Goal: Information Seeking & Learning: Learn about a topic

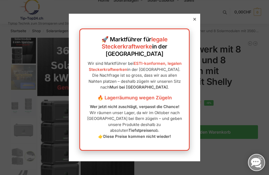
click at [194, 21] on icon at bounding box center [194, 19] width 3 height 3
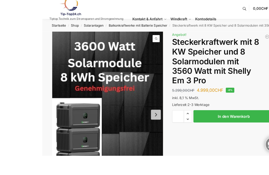
scroll to position [4, 0]
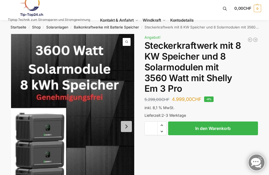
click at [246, 55] on h1 "Steckerkraftwerk mit 8 KW Speicher und 8 Solarmodulen mit 3560 Watt mit Shelly …" at bounding box center [202, 67] width 114 height 54
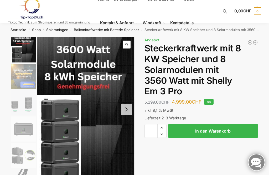
scroll to position [0, 0]
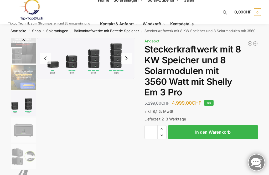
click at [18, 101] on img "3 / 9" at bounding box center [23, 103] width 25 height 25
click at [25, 105] on img "3 / 9" at bounding box center [23, 103] width 25 height 25
click at [115, 65] on img "3 / 9" at bounding box center [85, 58] width 97 height 41
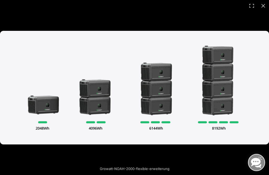
click at [260, 10] on button "Close (Esc)" at bounding box center [264, 6] width 12 height 12
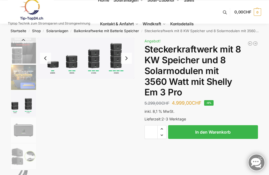
click at [18, 104] on img "3 / 9" at bounding box center [23, 103] width 25 height 25
click at [21, 104] on img "3 / 9" at bounding box center [23, 103] width 25 height 25
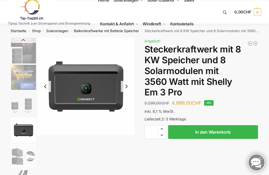
click at [20, 124] on img "4 / 9" at bounding box center [23, 129] width 25 height 25
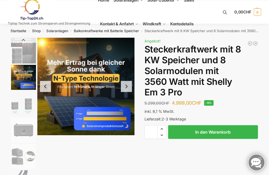
click at [20, 81] on img "2 / 9" at bounding box center [23, 77] width 25 height 25
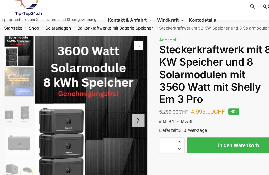
scroll to position [7, 0]
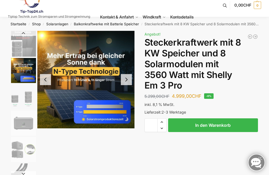
click at [113, 110] on img "2 / 9" at bounding box center [85, 79] width 97 height 97
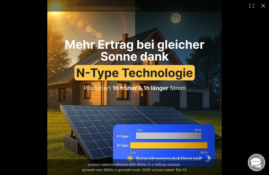
click at [265, 5] on button "Close (Esc)" at bounding box center [264, 6] width 12 height 12
